Goal: Information Seeking & Learning: Learn about a topic

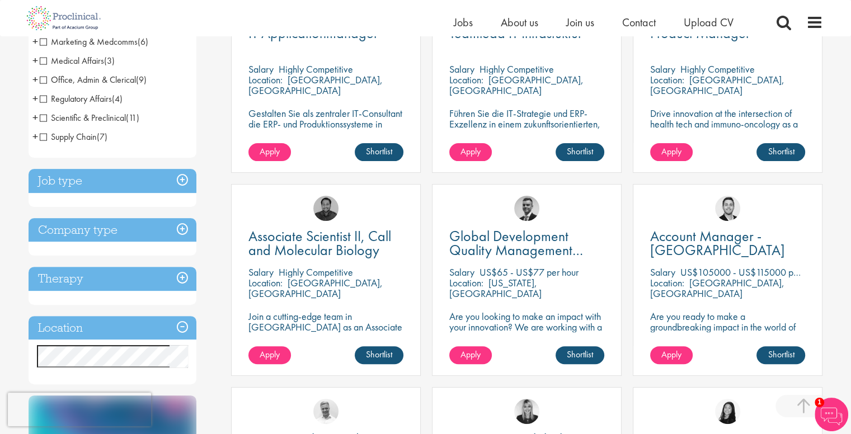
scroll to position [336, 0]
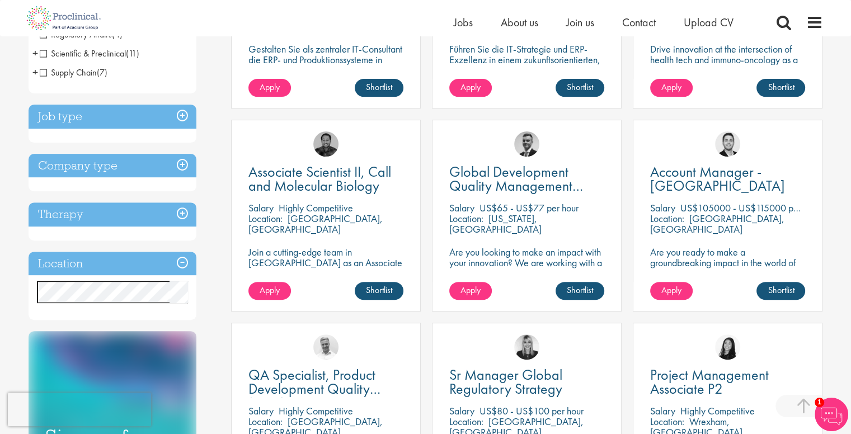
click at [167, 261] on h3 "Location" at bounding box center [113, 264] width 168 height 24
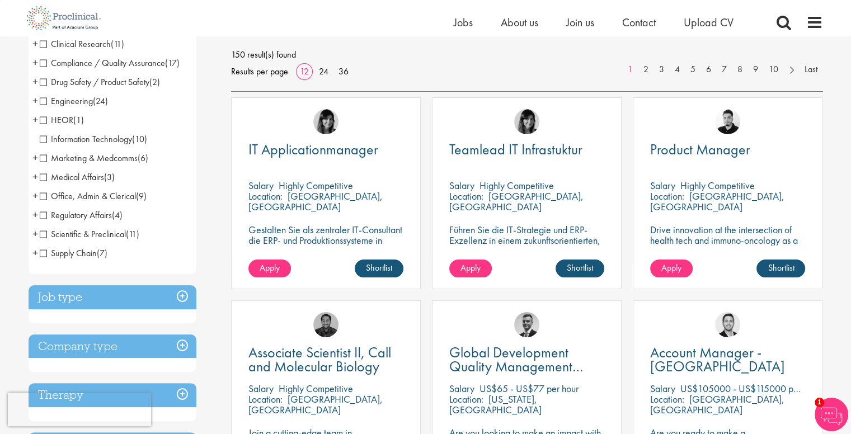
scroll to position [56, 0]
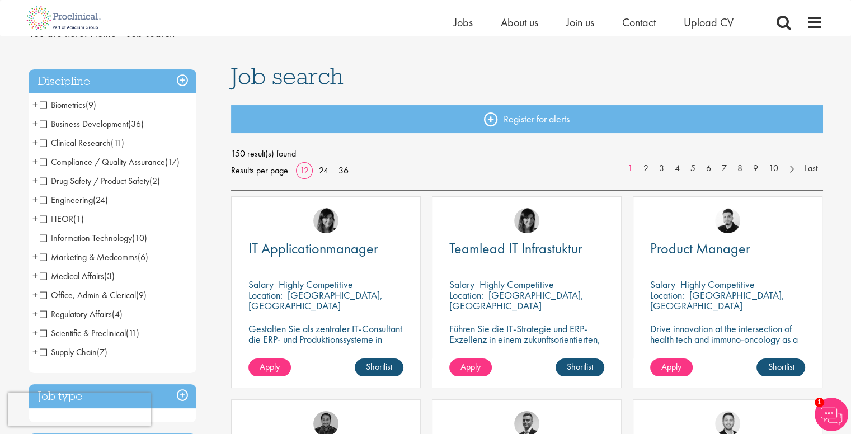
click at [43, 200] on span "Engineering" at bounding box center [66, 200] width 53 height 12
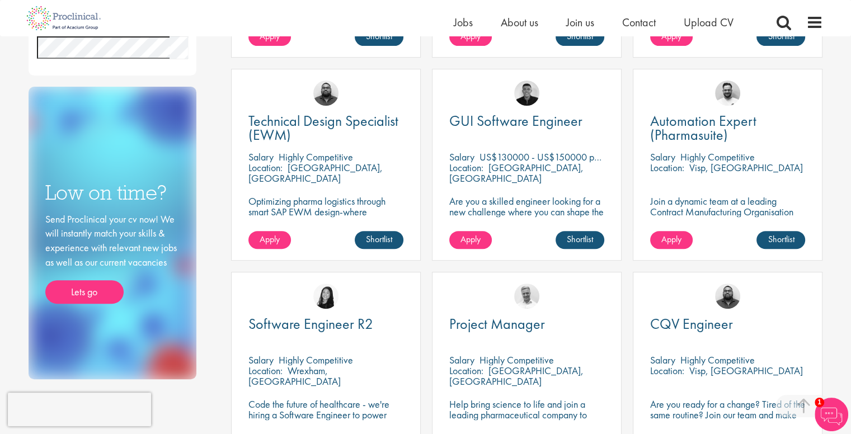
scroll to position [448, 0]
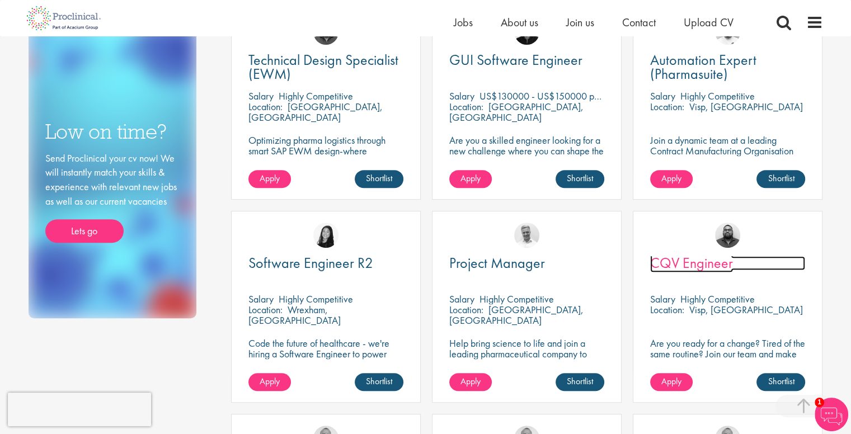
click at [687, 258] on span "CQV Engineer" at bounding box center [691, 262] width 83 height 19
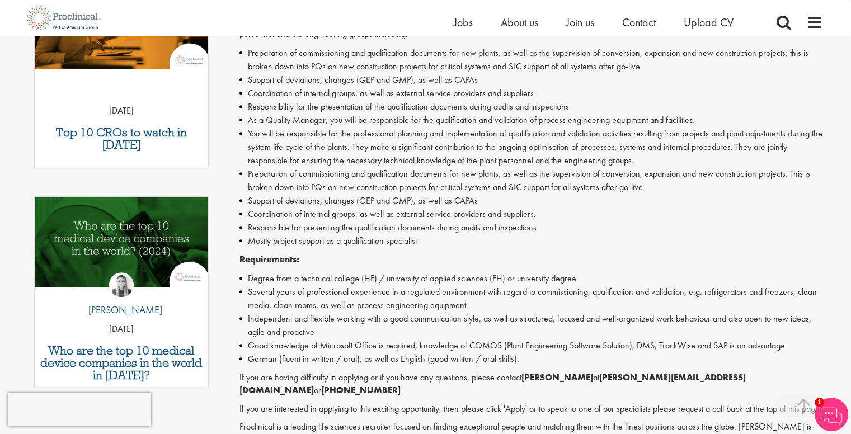
scroll to position [448, 0]
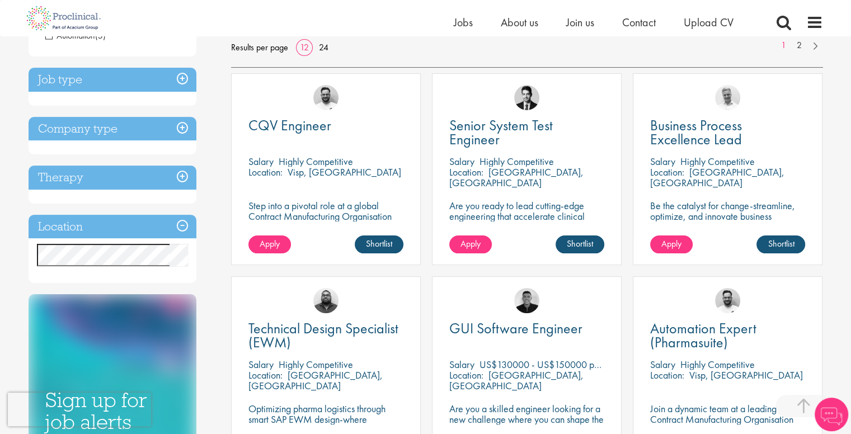
scroll to position [129, 0]
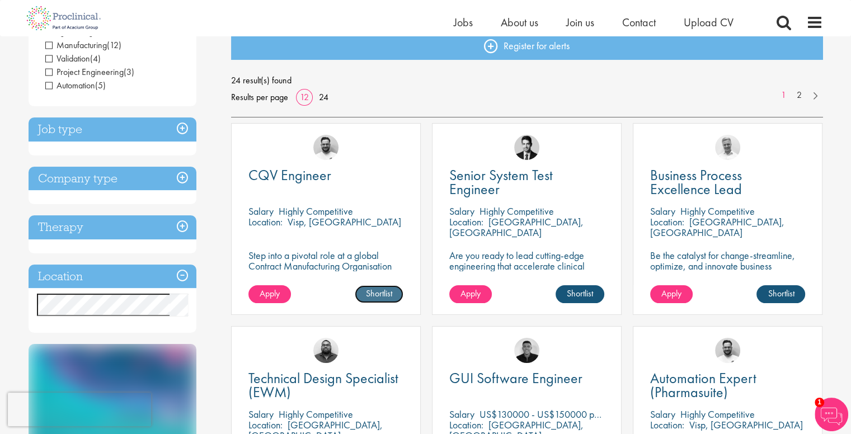
click at [382, 294] on link "Shortlist" at bounding box center [379, 294] width 49 height 18
click at [376, 297] on link "Shortlisted" at bounding box center [375, 294] width 58 height 18
click at [313, 175] on span "CQV Engineer" at bounding box center [289, 175] width 83 height 19
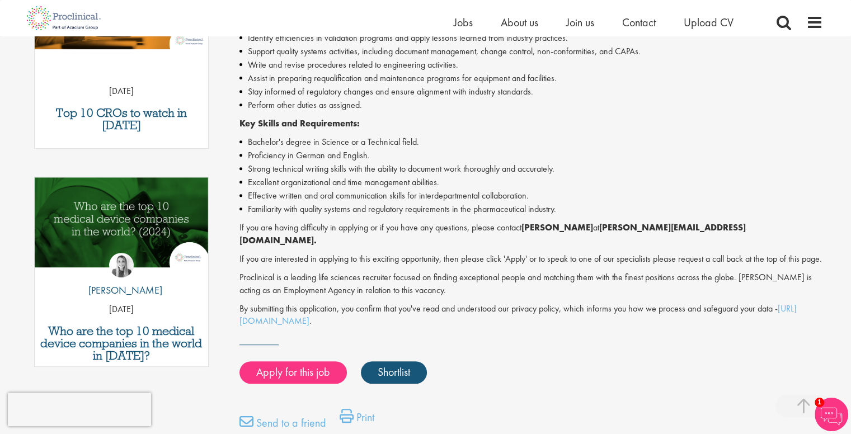
scroll to position [336, 0]
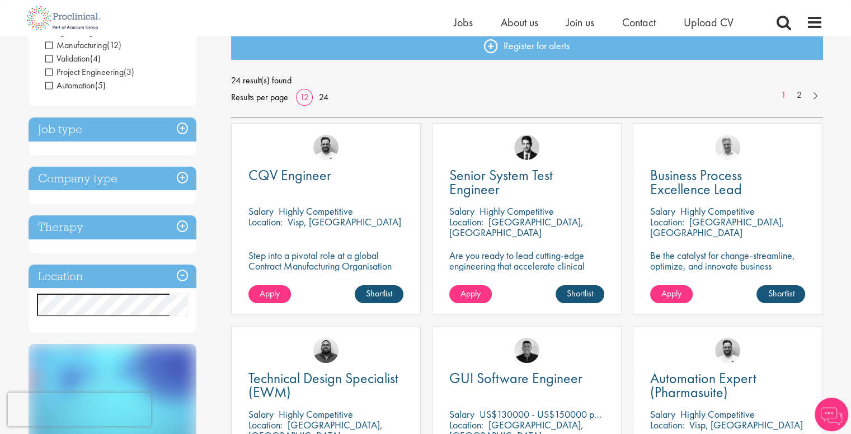
click at [63, 126] on h3 "Job type" at bounding box center [113, 130] width 168 height 24
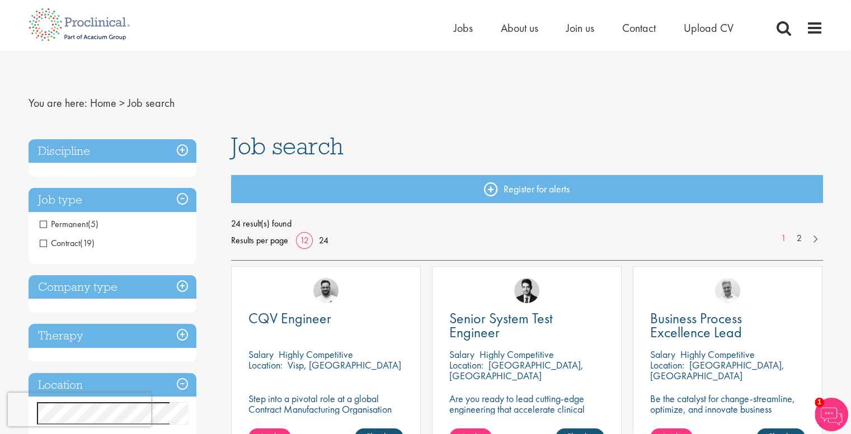
click at [70, 138] on div "Discipline Engineering (24) - + Manufacturing (12) Validation (4) Project Engin…" at bounding box center [121, 440] width 203 height 612
click at [71, 151] on h3 "Discipline" at bounding box center [113, 151] width 168 height 24
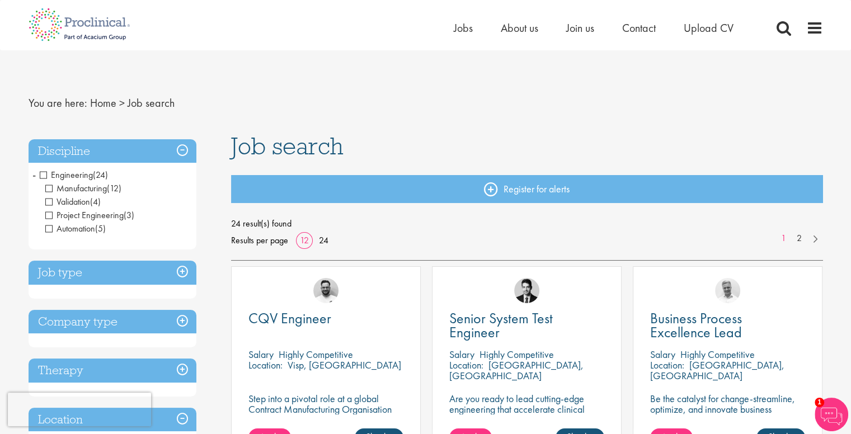
click at [41, 176] on span "Engineering" at bounding box center [66, 175] width 53 height 12
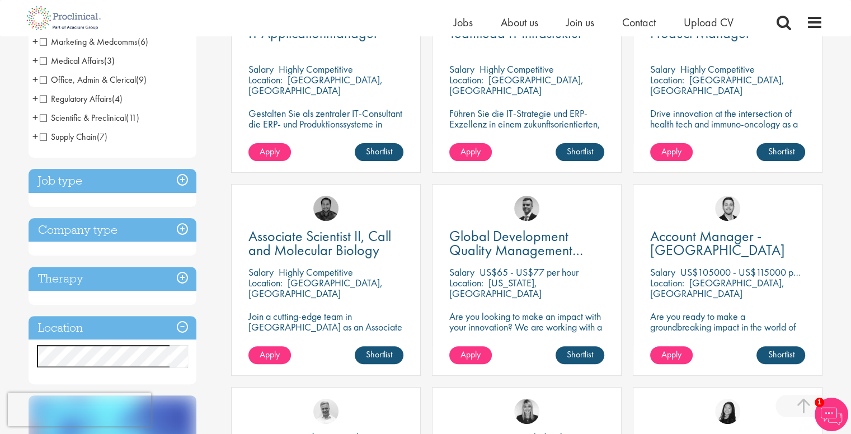
scroll to position [280, 0]
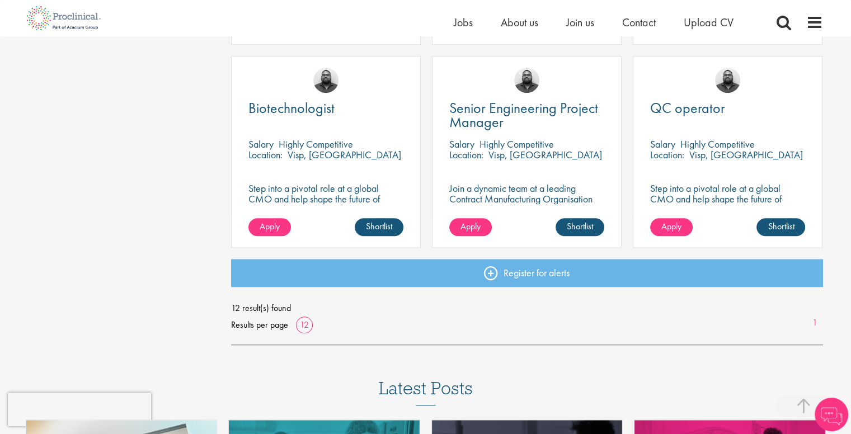
scroll to position [783, 0]
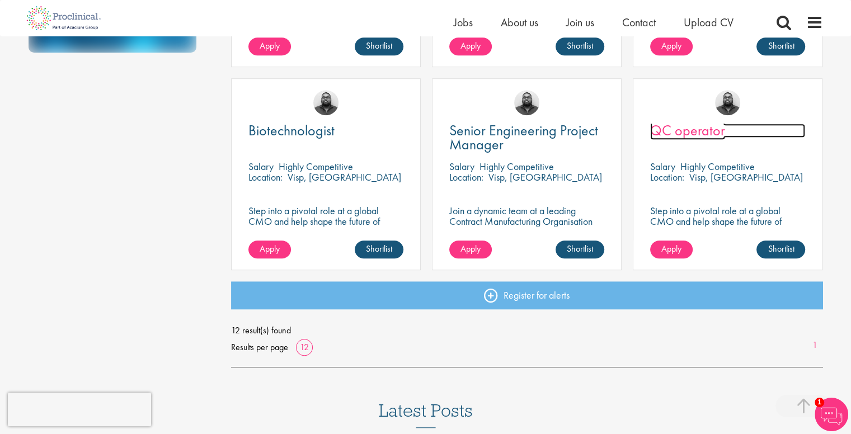
click at [674, 132] on span "QC operator" at bounding box center [687, 130] width 75 height 19
